Goal: Task Accomplishment & Management: Manage account settings

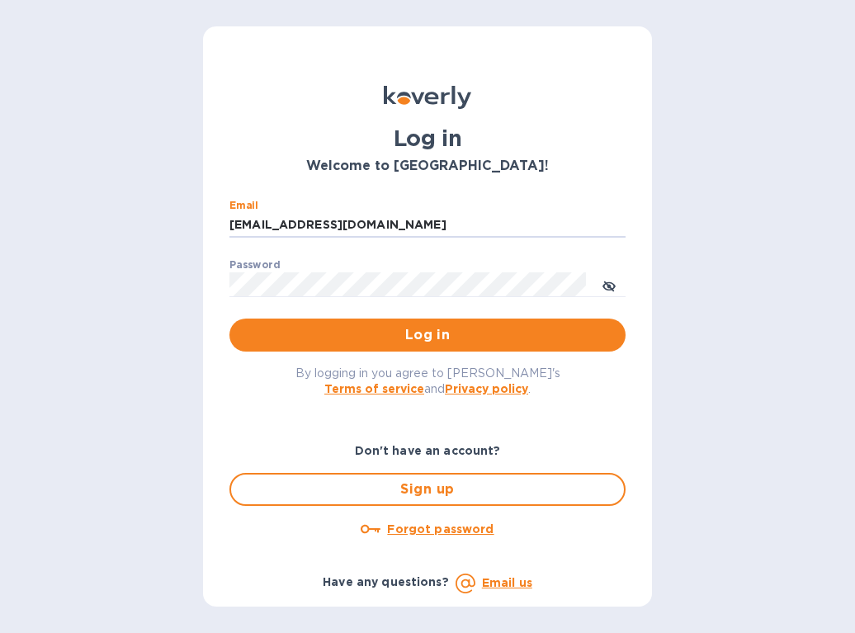
drag, startPoint x: 361, startPoint y: 224, endPoint x: 183, endPoint y: 227, distance: 177.5
click at [183, 227] on div "Log in Welcome to [GEOGRAPHIC_DATA]! Email [EMAIL_ADDRESS][DOMAIN_NAME] ​ Passw…" at bounding box center [427, 316] width 855 height 633
click at [305, 234] on input "ssingert" at bounding box center [427, 225] width 396 height 25
type input "[EMAIL_ADDRESS][DOMAIN_NAME]"
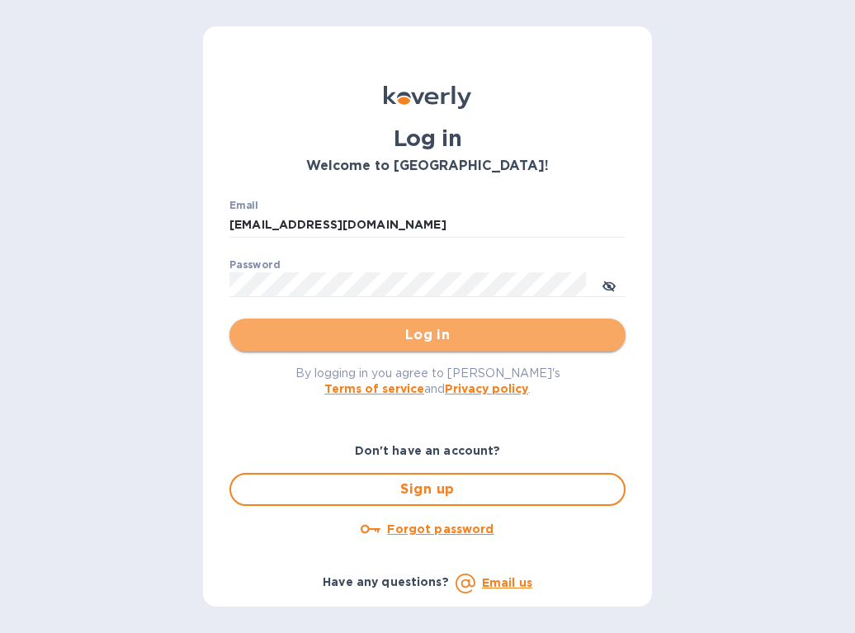
click at [371, 339] on span "Log in" at bounding box center [428, 335] width 370 height 20
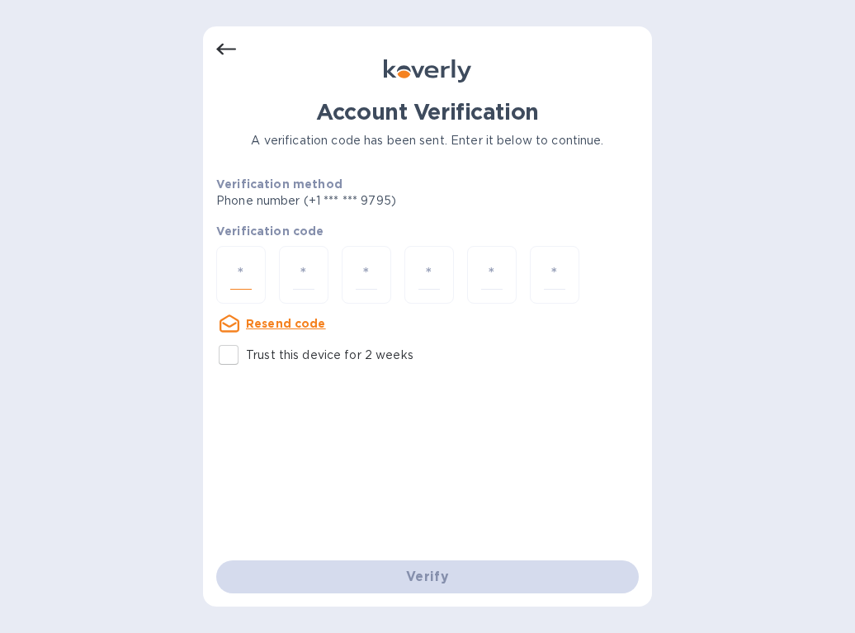
click at [235, 277] on input "number" at bounding box center [240, 275] width 21 height 31
type input "6"
type input "7"
type input "2"
type input "3"
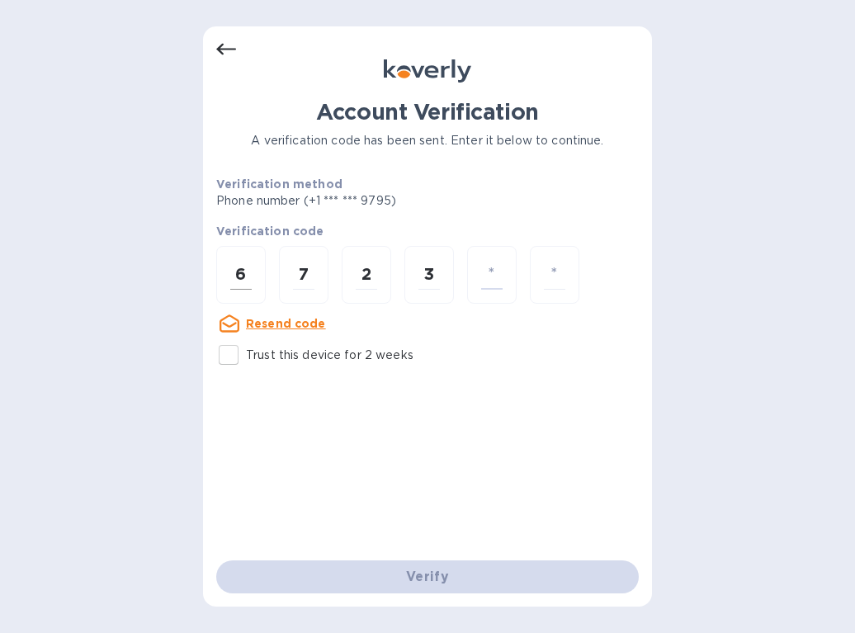
type input "9"
type input "7"
